Goal: Find specific page/section: Find specific page/section

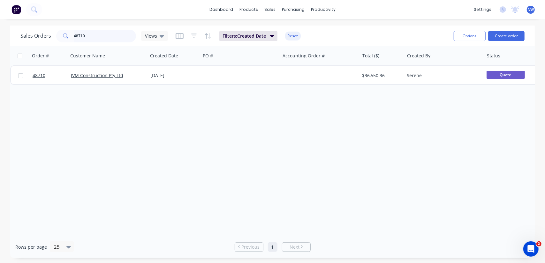
click at [91, 35] on input "48710" at bounding box center [105, 36] width 62 height 13
drag, startPoint x: 113, startPoint y: 32, endPoint x: 116, endPoint y: 25, distance: 7.7
click at [113, 32] on input "48722" at bounding box center [105, 36] width 62 height 13
type input "4"
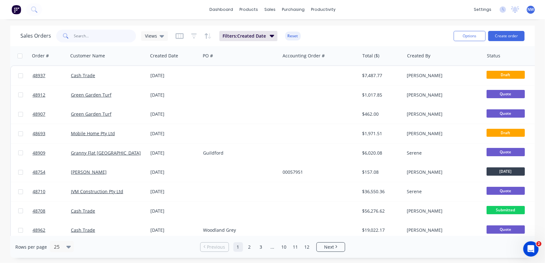
click at [90, 35] on input "text" at bounding box center [105, 36] width 62 height 13
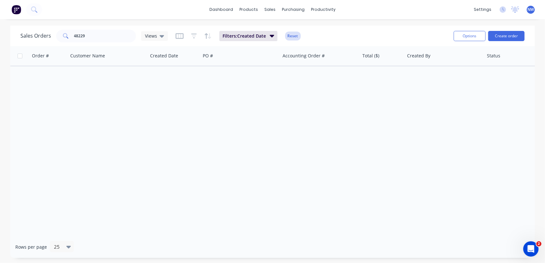
click at [295, 34] on button "Reset" at bounding box center [293, 36] width 16 height 9
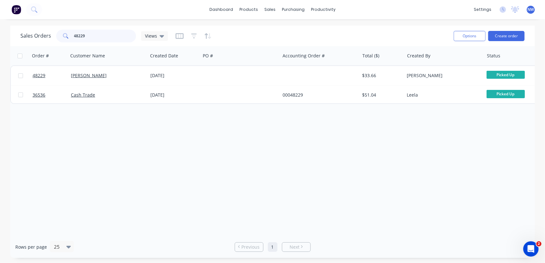
click at [78, 34] on input "48229" at bounding box center [105, 36] width 62 height 13
drag, startPoint x: 89, startPoint y: 37, endPoint x: 67, endPoint y: 32, distance: 22.6
click at [63, 37] on div "48229" at bounding box center [96, 36] width 80 height 13
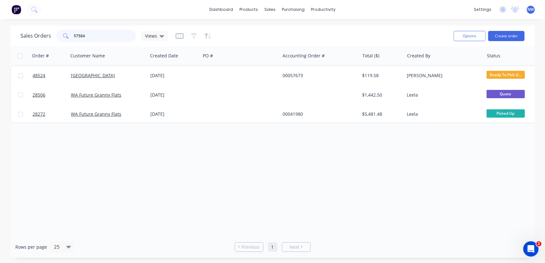
type input "57584"
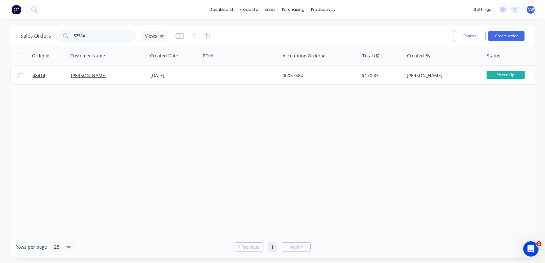
drag, startPoint x: 94, startPoint y: 37, endPoint x: 57, endPoint y: 33, distance: 36.9
click at [58, 34] on div "57584" at bounding box center [96, 36] width 80 height 13
type input "tony"
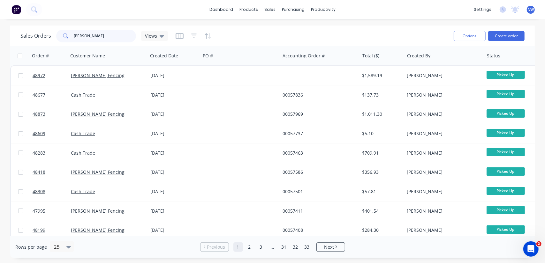
drag, startPoint x: 93, startPoint y: 38, endPoint x: 55, endPoint y: 38, distance: 38.3
click at [56, 38] on div "tony" at bounding box center [96, 36] width 80 height 13
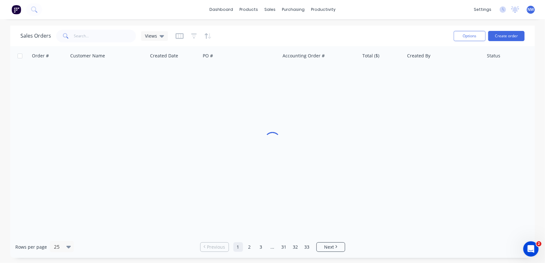
click at [198, 37] on div at bounding box center [193, 36] width 36 height 10
click at [191, 36] on icon "button" at bounding box center [194, 36] width 6 height 6
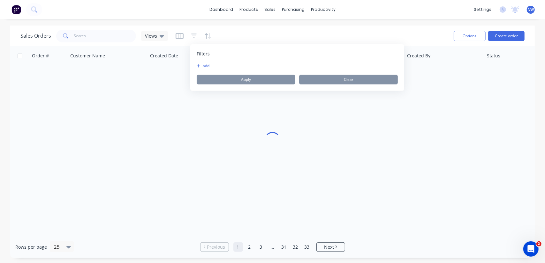
click at [203, 68] on button "add" at bounding box center [205, 65] width 16 height 5
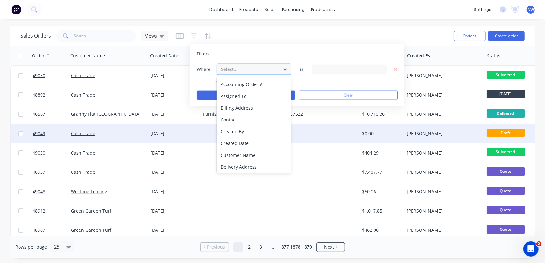
click at [231, 143] on div "Created Date" at bounding box center [254, 144] width 75 height 12
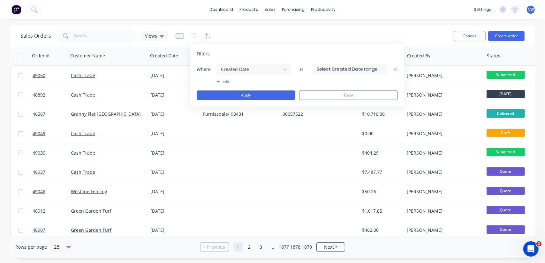
click at [368, 69] on input at bounding box center [349, 69] width 74 height 10
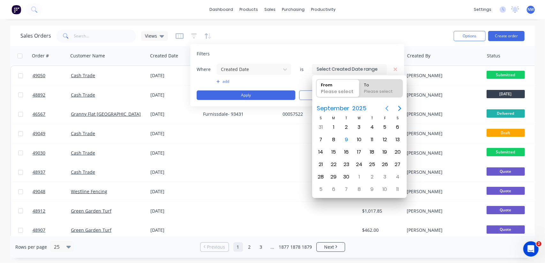
click at [387, 108] on icon "Previous page" at bounding box center [387, 109] width 8 height 8
click at [361, 166] on div "20" at bounding box center [359, 165] width 10 height 10
type input "20/08/25"
radio input "false"
radio input "true"
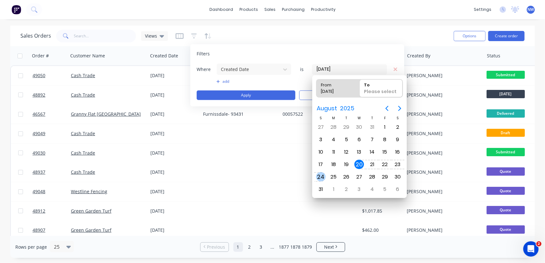
click at [324, 177] on div "24" at bounding box center [321, 177] width 10 height 10
type input "20/08/25 - 24/08/25"
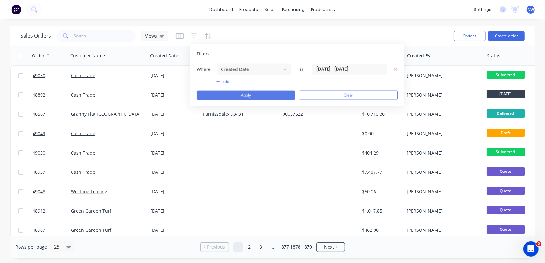
click at [229, 95] on button "Apply" at bounding box center [246, 96] width 99 height 10
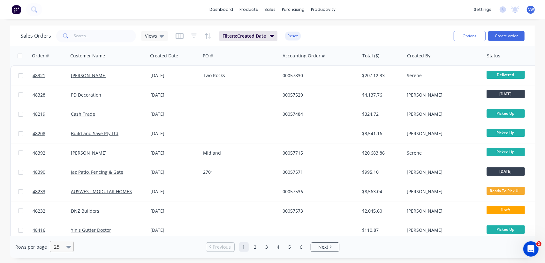
click at [64, 247] on div "25" at bounding box center [58, 247] width 15 height 11
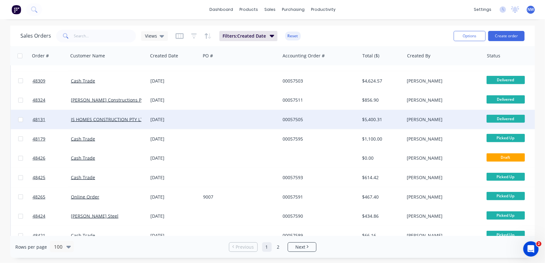
scroll to position [447, 0]
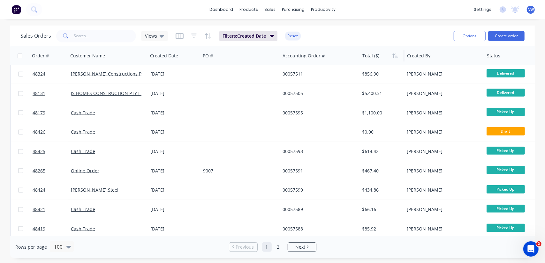
click at [369, 58] on div at bounding box center [381, 55] width 38 height 13
click at [394, 57] on icon "button" at bounding box center [395, 55] width 6 height 5
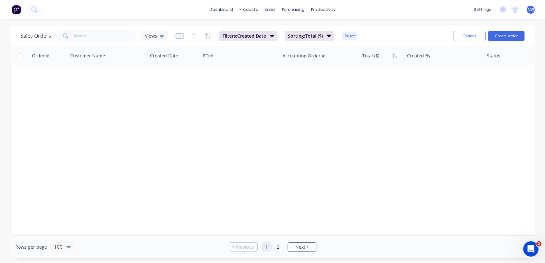
scroll to position [0, 0]
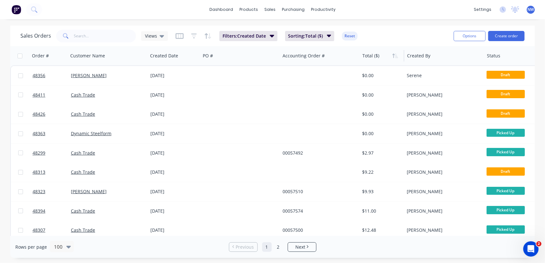
click at [490, 58] on div at bounding box center [515, 55] width 56 height 13
click at [495, 58] on div at bounding box center [515, 55] width 56 height 13
click at [354, 36] on button "Reset" at bounding box center [350, 36] width 16 height 9
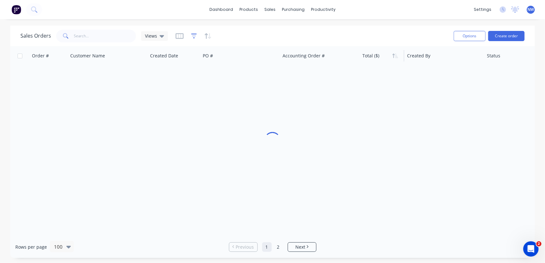
click at [194, 35] on icon "button" at bounding box center [194, 36] width 6 height 6
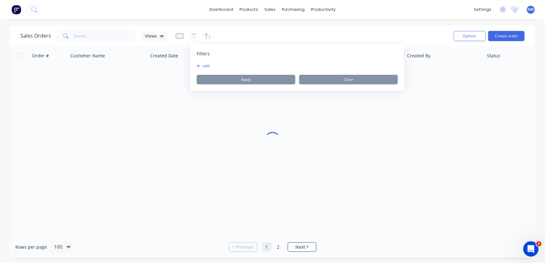
click at [198, 67] on icon "button" at bounding box center [199, 66] width 4 height 4
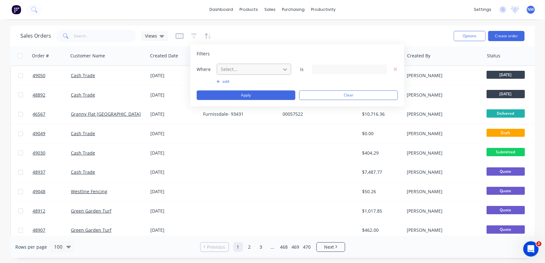
click at [282, 69] on icon at bounding box center [285, 69] width 6 height 6
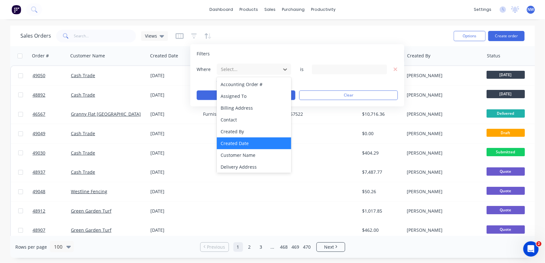
click at [231, 142] on div "Created Date" at bounding box center [254, 144] width 75 height 12
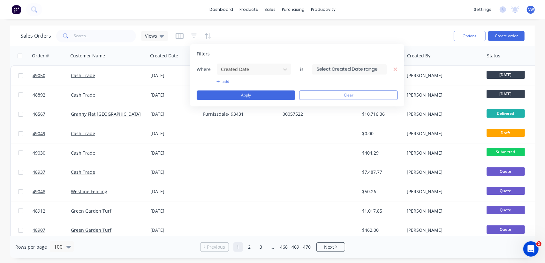
click at [352, 67] on input at bounding box center [349, 69] width 74 height 10
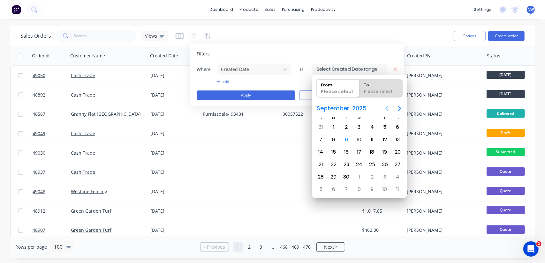
click at [384, 109] on icon "Previous page" at bounding box center [387, 109] width 8 height 8
click at [334, 163] on div "18" at bounding box center [334, 165] width 10 height 10
type input "[DATE]"
radio input "false"
radio input "true"
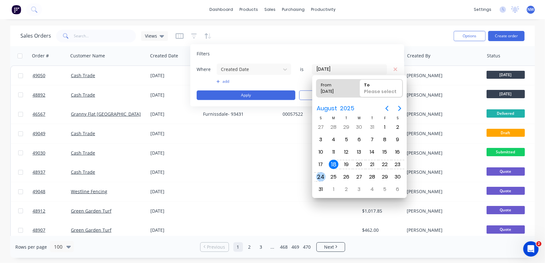
click at [320, 176] on div "24" at bounding box center [321, 177] width 10 height 10
type input "18/08/25 - 24/08/25"
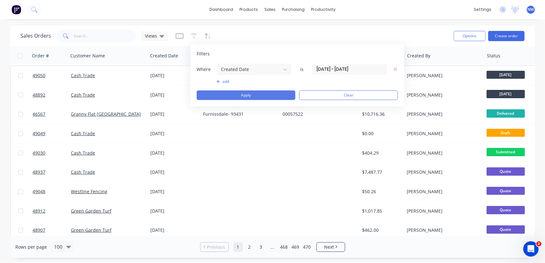
click at [244, 96] on button "Apply" at bounding box center [246, 96] width 99 height 10
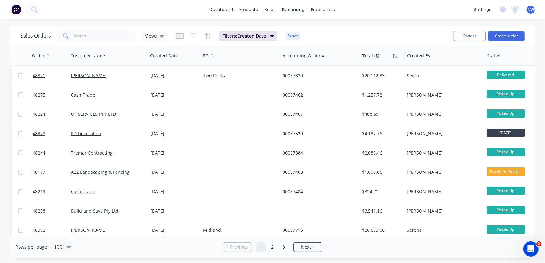
click at [394, 57] on icon "button" at bounding box center [395, 55] width 6 height 5
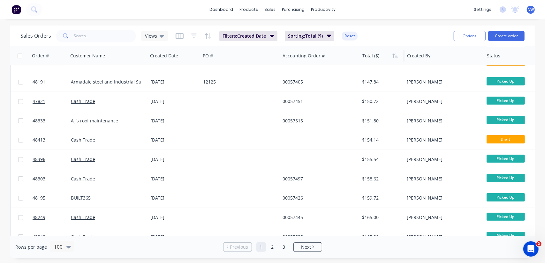
scroll to position [1768, 0]
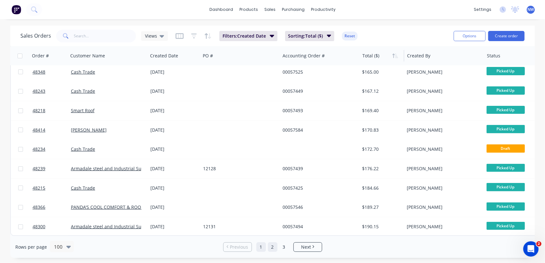
click at [272, 247] on link "2" at bounding box center [273, 248] width 10 height 10
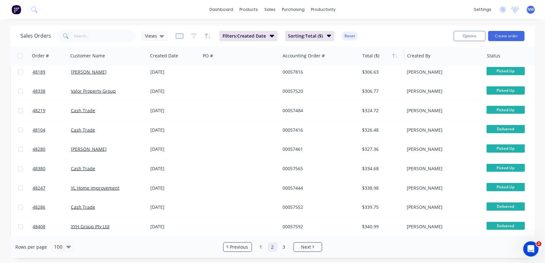
scroll to position [223, 0]
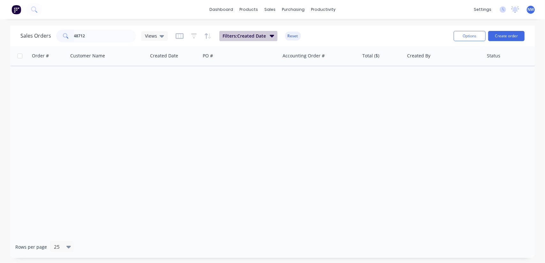
type input "48712"
click at [261, 32] on button "Filters: Created Date" at bounding box center [248, 36] width 58 height 10
click at [86, 35] on input "text" at bounding box center [105, 36] width 62 height 13
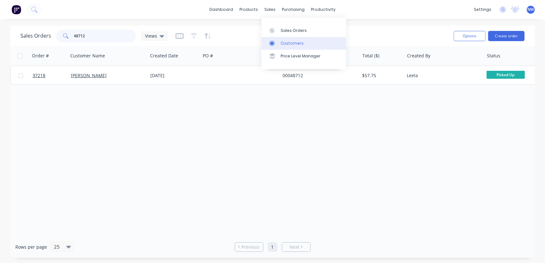
type input "48712"
click at [281, 42] on div "Customers" at bounding box center [291, 44] width 23 height 6
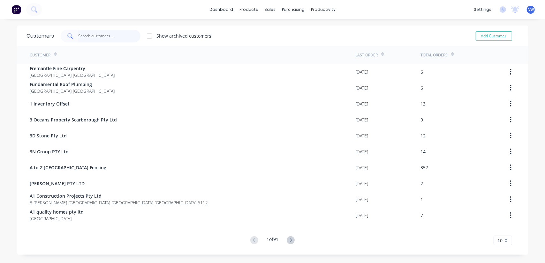
click at [114, 32] on input "text" at bounding box center [109, 36] width 62 height 13
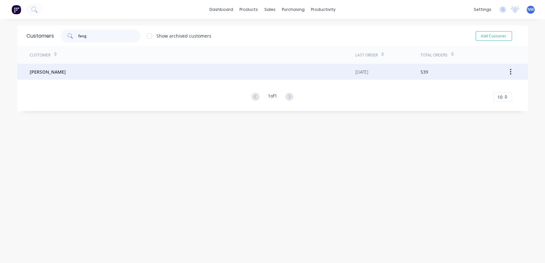
type input "fang"
click at [73, 68] on div "[PERSON_NAME]" at bounding box center [192, 72] width 325 height 16
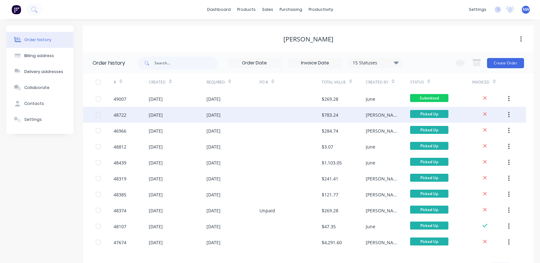
click at [280, 113] on div at bounding box center [290, 115] width 62 height 16
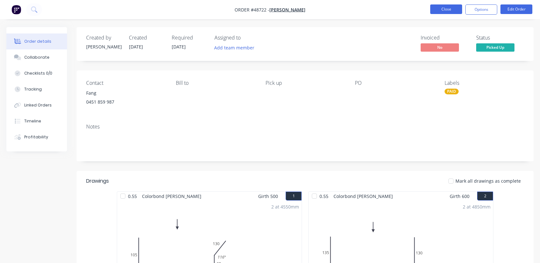
click at [450, 11] on button "Close" at bounding box center [446, 9] width 32 height 10
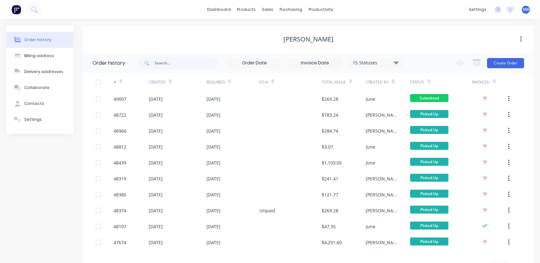
click at [396, 63] on icon at bounding box center [396, 62] width 5 height 3
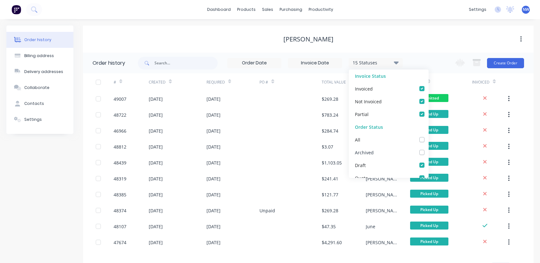
click at [428, 149] on label at bounding box center [428, 149] width 0 height 0
click at [428, 153] on input "checkbox" at bounding box center [430, 152] width 5 height 6
checkbox input "true"
click at [445, 49] on div "[PERSON_NAME]" at bounding box center [308, 39] width 451 height 27
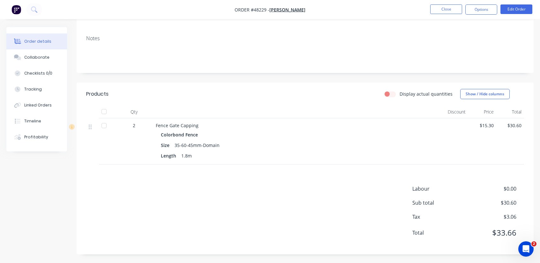
scroll to position [96, 0]
